Goal: Transaction & Acquisition: Download file/media

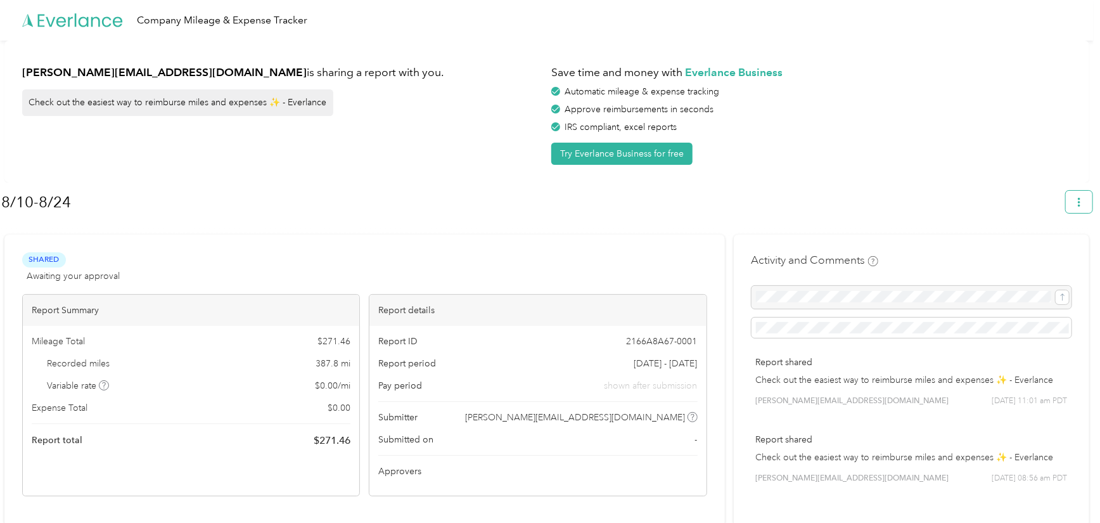
click at [1092, 208] on button "button" at bounding box center [1079, 202] width 27 height 22
click at [1052, 255] on span "Download" at bounding box center [1050, 261] width 42 height 13
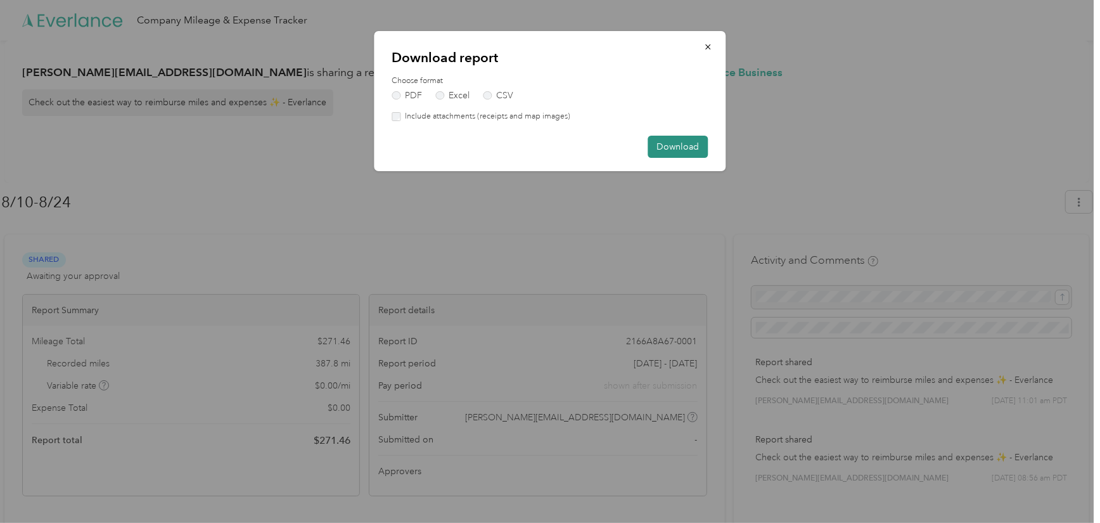
click at [675, 139] on button "Download" at bounding box center [678, 147] width 60 height 22
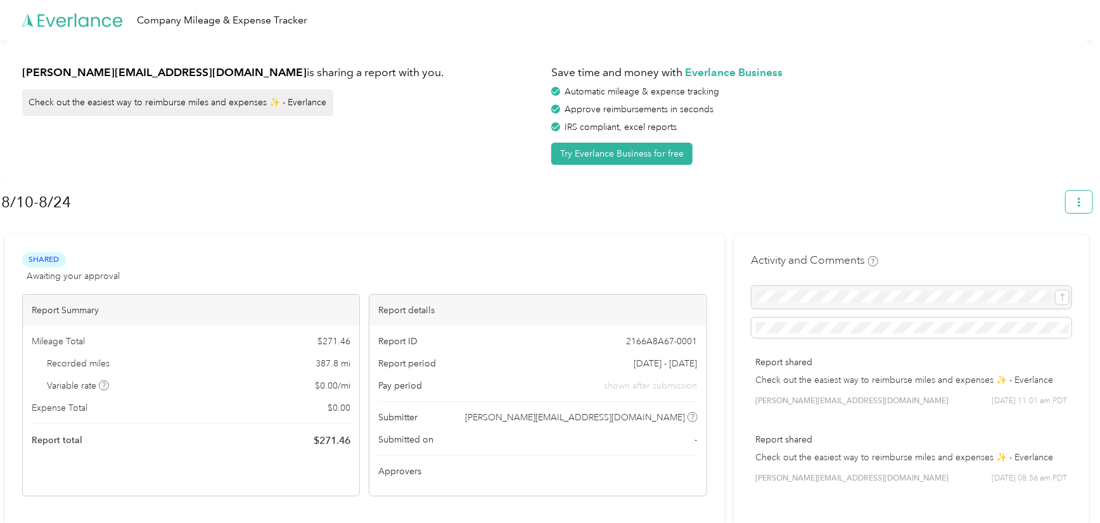
click at [1085, 193] on button "button" at bounding box center [1079, 202] width 27 height 22
click at [1035, 255] on span "Download" at bounding box center [1050, 261] width 42 height 13
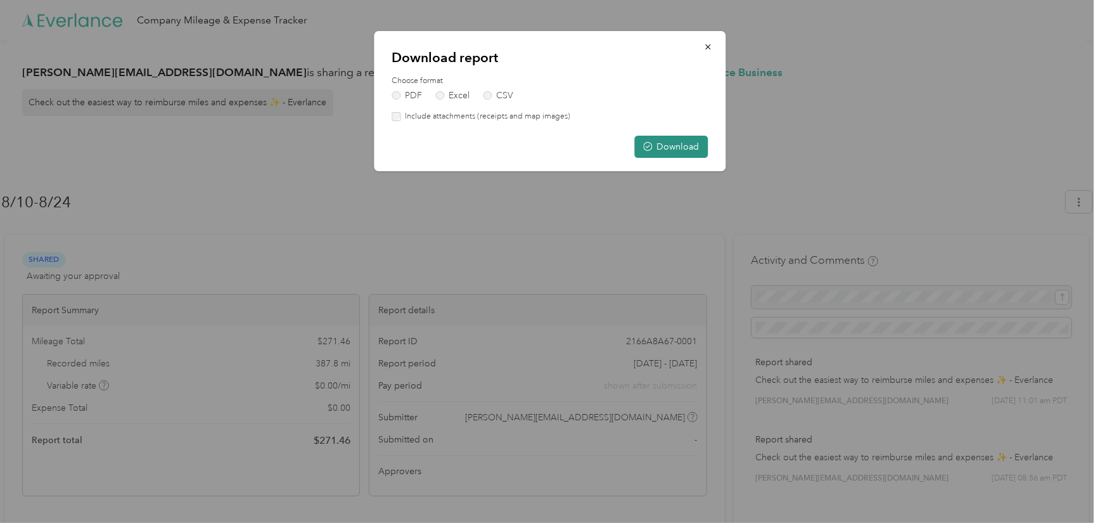
click at [691, 139] on button "Download" at bounding box center [672, 147] width 74 height 22
